Goal: Task Accomplishment & Management: Use online tool/utility

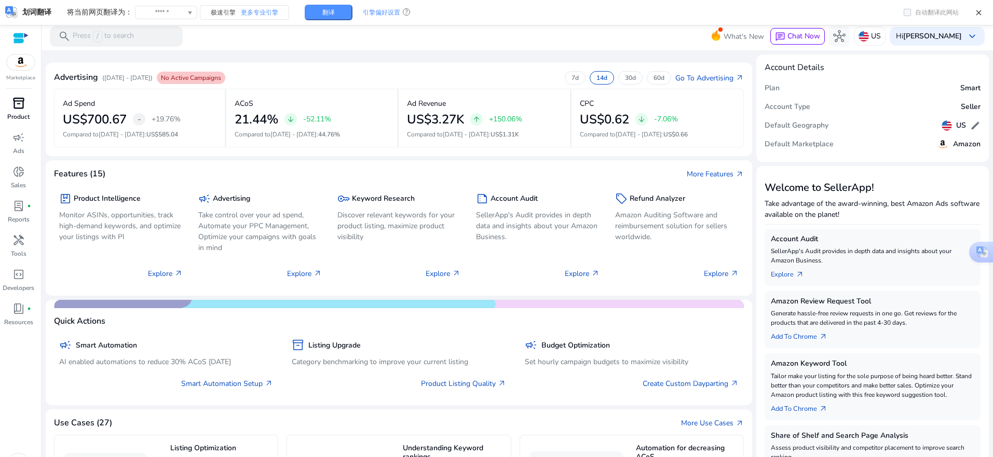
click at [20, 111] on div "inventory_2" at bounding box center [18, 103] width 29 height 17
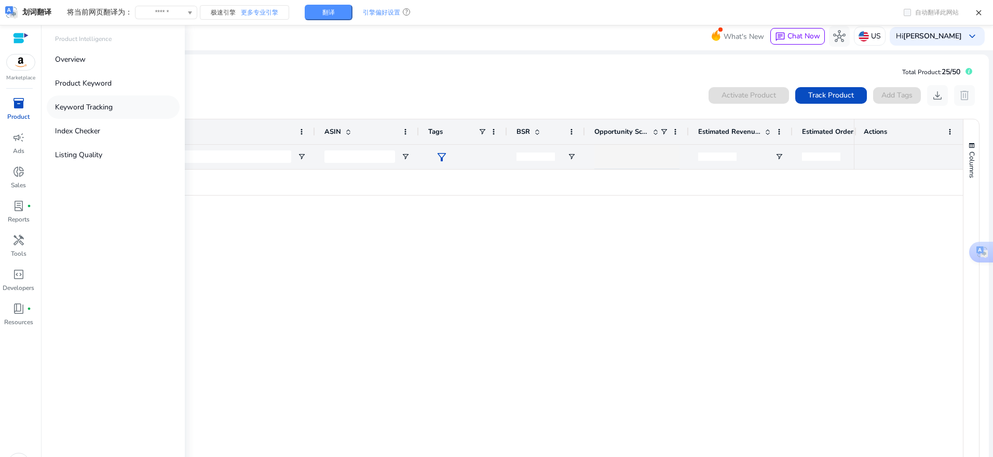
click at [83, 111] on p "Keyword Tracking" at bounding box center [84, 107] width 58 height 11
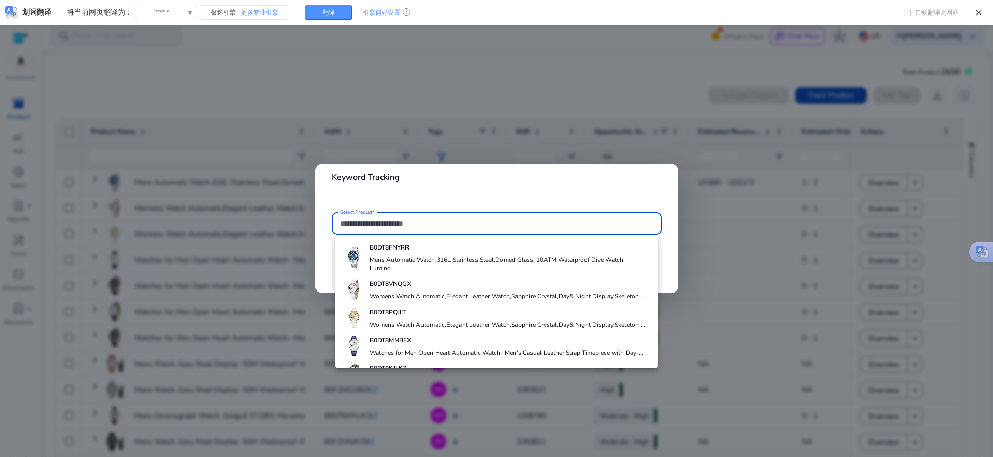
click at [775, 226] on div at bounding box center [496, 228] width 993 height 457
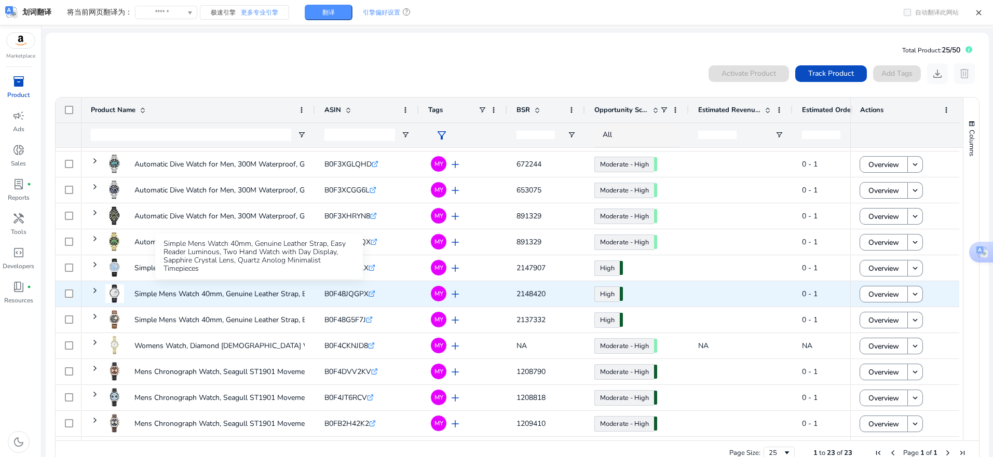
scroll to position [23, 0]
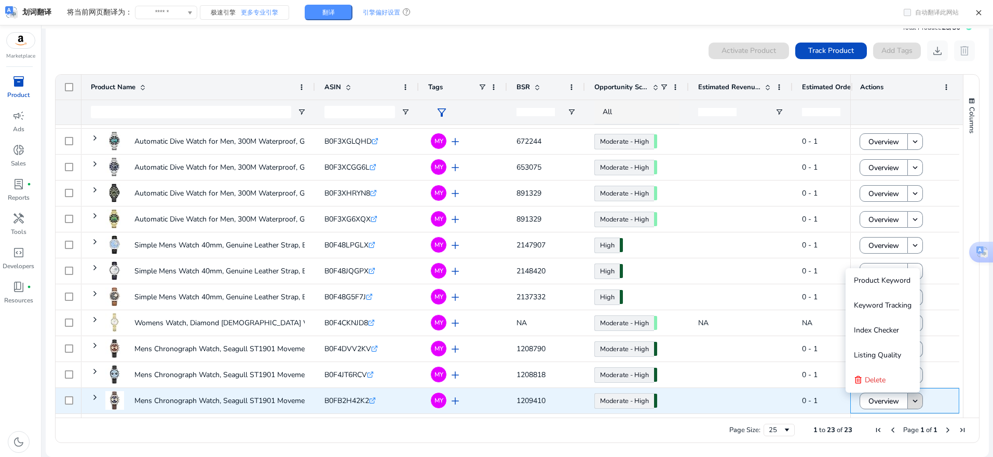
click at [910, 399] on mat-icon "keyboard_arrow_down" at bounding box center [914, 400] width 9 height 9
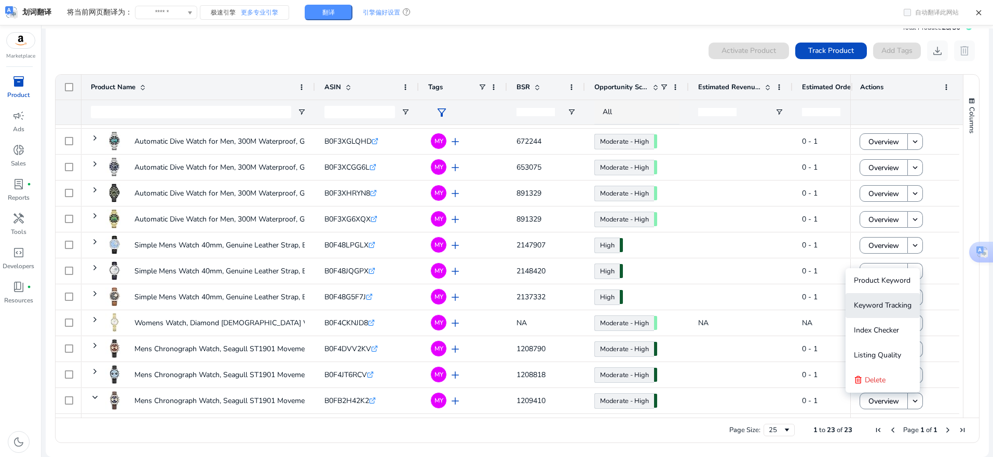
click at [888, 307] on span "Keyword Tracking" at bounding box center [883, 305] width 58 height 10
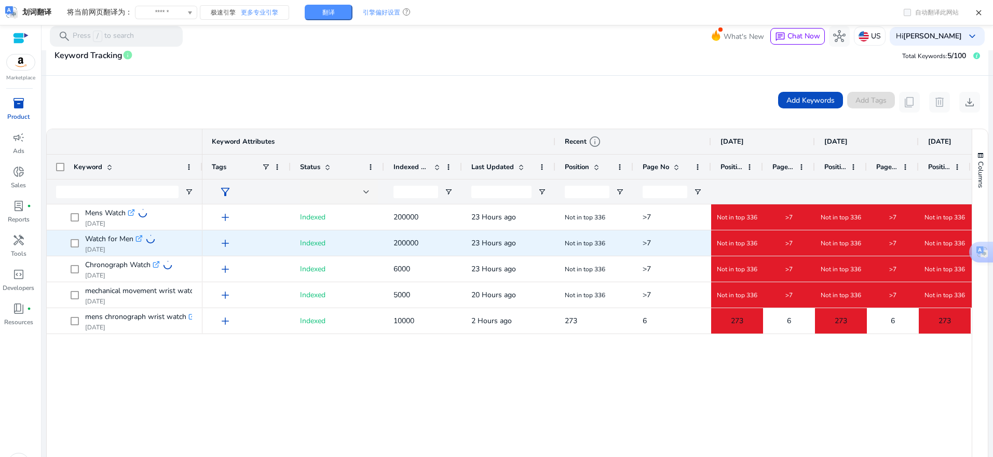
scroll to position [208, 0]
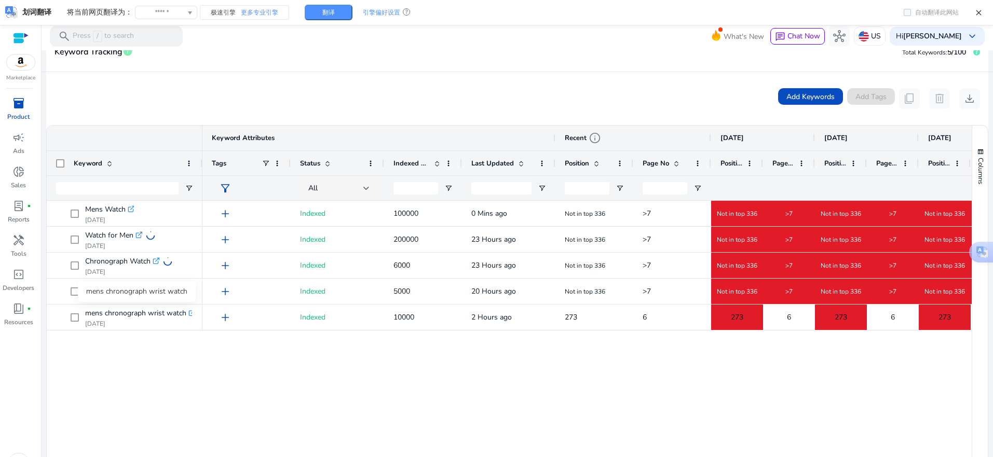
click at [153, 287] on div "mens chronograph wrist watch" at bounding box center [137, 291] width 118 height 21
copy div "mens chronograph wrist watch"
click at [302, 404] on div "add Indexed 10000 2 Hours ago 273 6 273 6 273 6 273 6 273 add Indexed 200000 23…" at bounding box center [586, 335] width 769 height 269
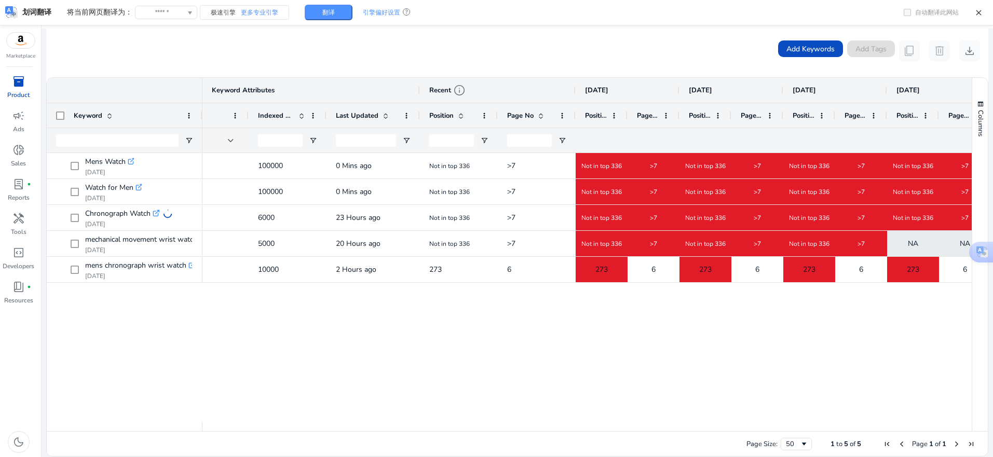
scroll to position [0, 0]
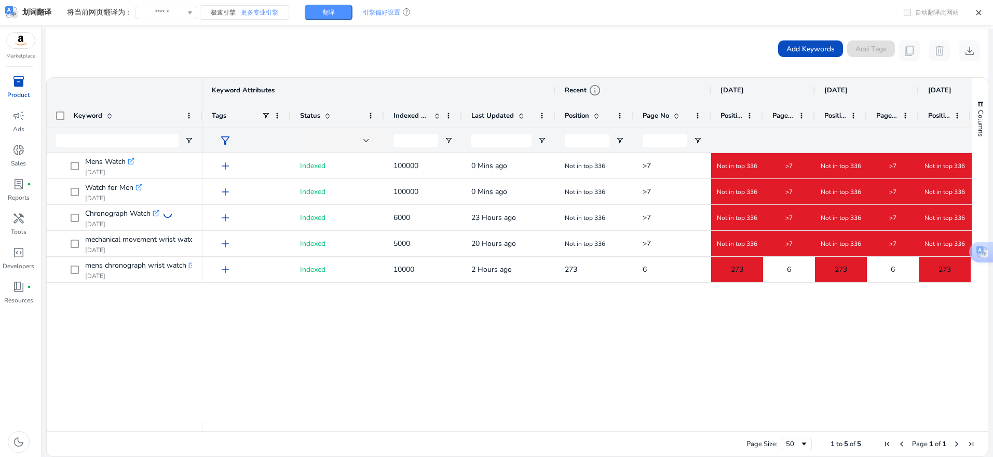
click at [237, 362] on div "6 273 6 273 6 273 6 273 273 2 Hours ago 10000 Indexed add >7 Not in top 336 >7 …" at bounding box center [586, 287] width 769 height 269
